Goal: Task Accomplishment & Management: Manage account settings

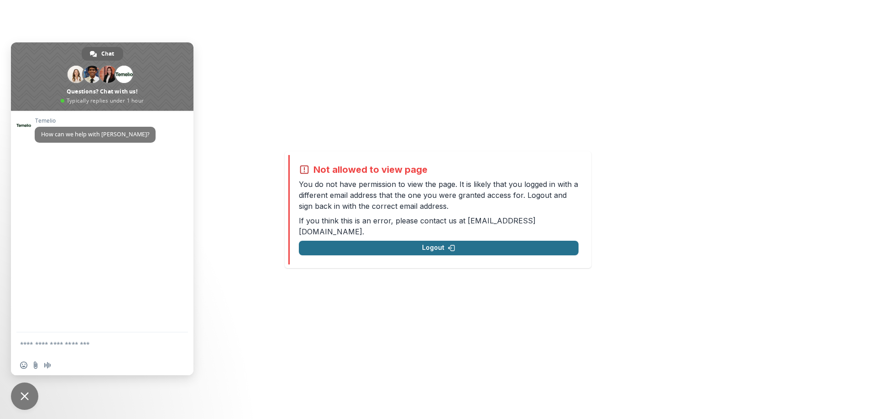
click at [465, 246] on button "Logout" at bounding box center [439, 248] width 280 height 15
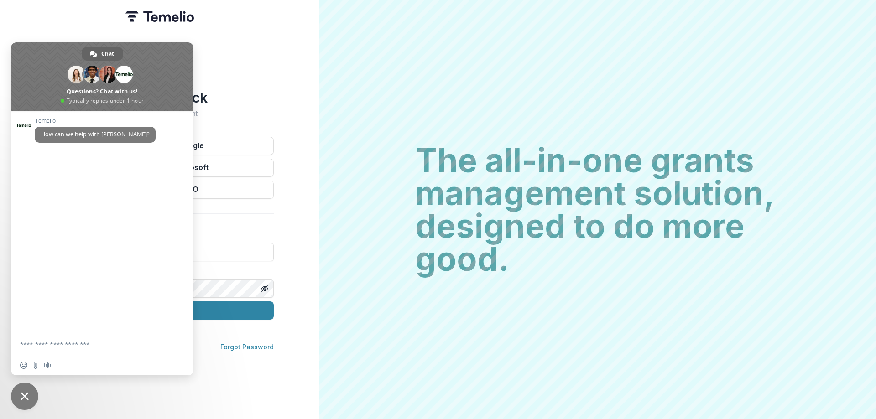
click at [288, 80] on div "Welcome back Sign into your account Continue with Google Continue with Microsof…" at bounding box center [160, 209] width 320 height 419
click at [7, 398] on div "Welcome back Sign into your account Continue with Google Continue with Microsof…" at bounding box center [160, 209] width 320 height 419
click at [25, 395] on span "Close chat" at bounding box center [25, 397] width 8 height 8
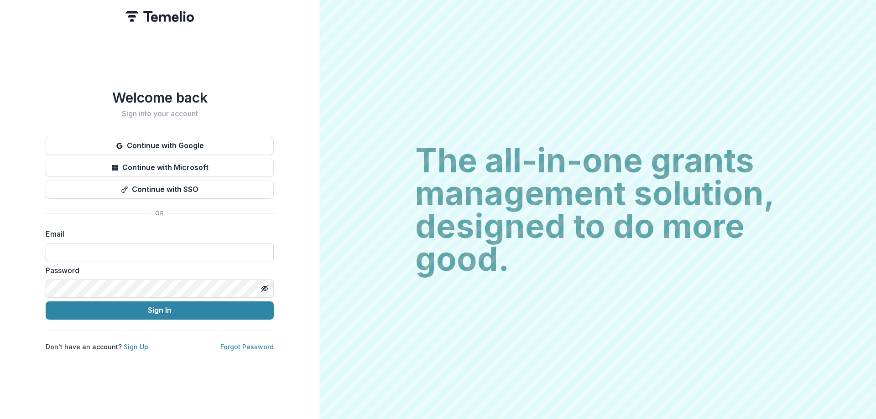
click at [141, 252] on input at bounding box center [160, 252] width 228 height 18
type input "**********"
click at [157, 306] on button "Sign In" at bounding box center [160, 311] width 228 height 18
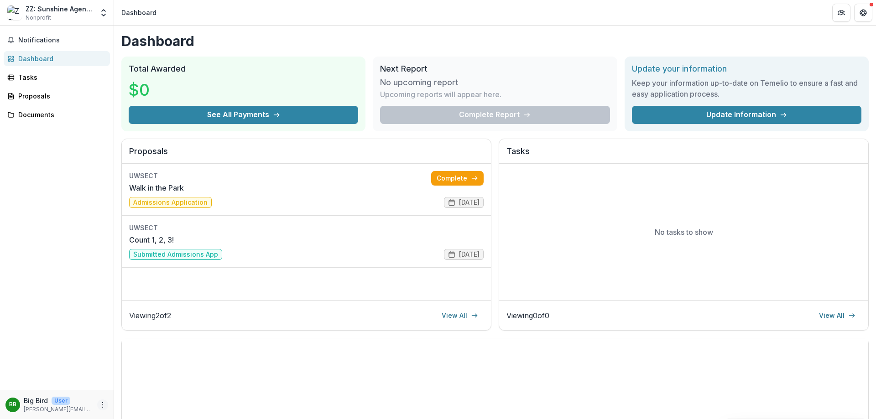
click at [103, 403] on icon "More" at bounding box center [102, 405] width 7 height 7
click at [148, 402] on button "Logout" at bounding box center [163, 400] width 98 height 15
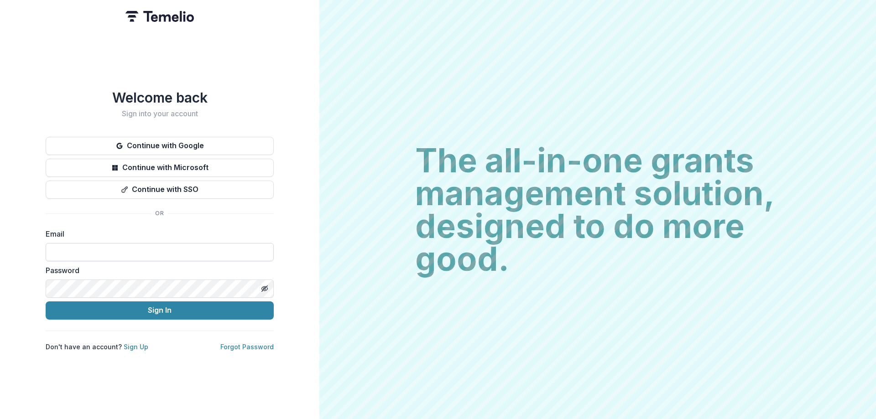
click at [176, 252] on input at bounding box center [160, 252] width 228 height 18
type input "**********"
click at [147, 310] on button "Sign In" at bounding box center [160, 311] width 228 height 18
